Goal: Transaction & Acquisition: Purchase product/service

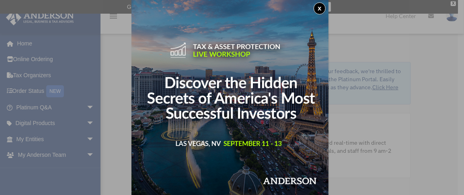
scroll to position [5, 0]
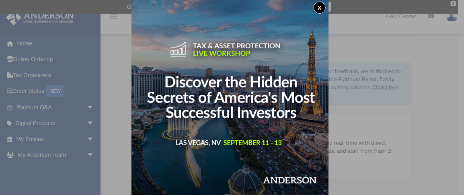
click at [249, 158] on img at bounding box center [230, 96] width 197 height 197
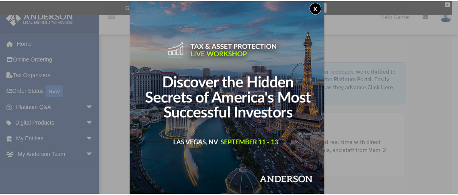
scroll to position [5, 0]
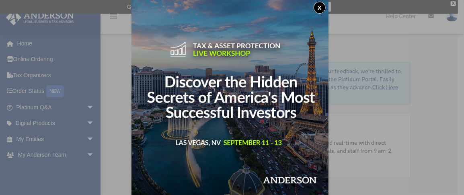
click at [317, 8] on button "x" at bounding box center [320, 8] width 12 height 12
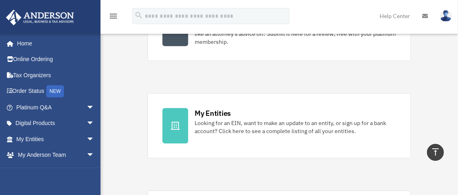
scroll to position [0, 0]
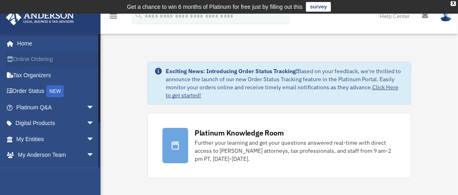
click at [35, 59] on link "Online Ordering" at bounding box center [56, 60] width 101 height 16
